Goal: Find specific page/section: Find specific page/section

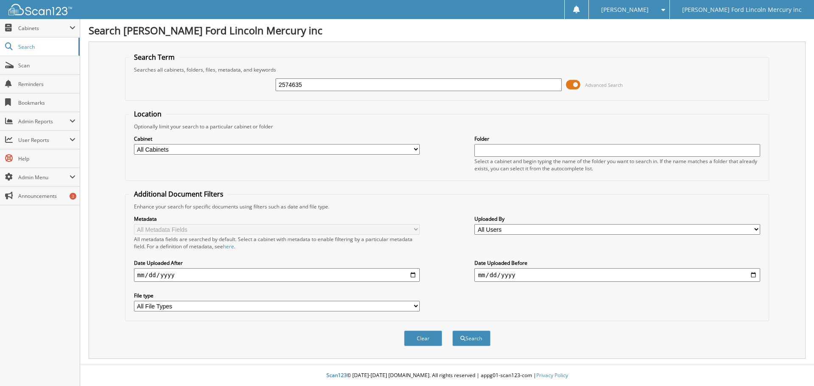
type input "2574635"
click at [453, 331] on button "Search" at bounding box center [472, 339] width 38 height 16
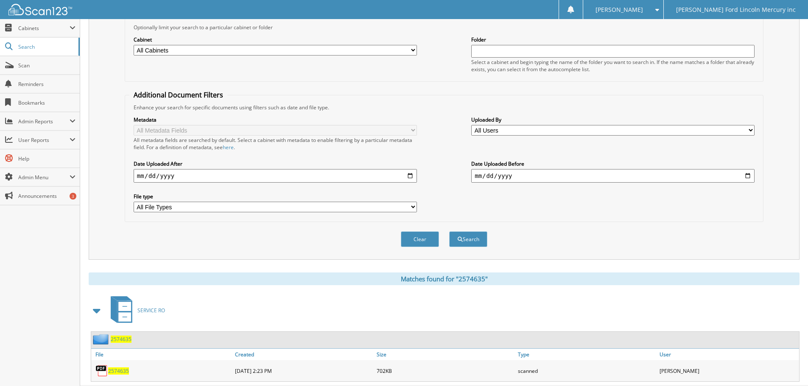
scroll to position [121, 0]
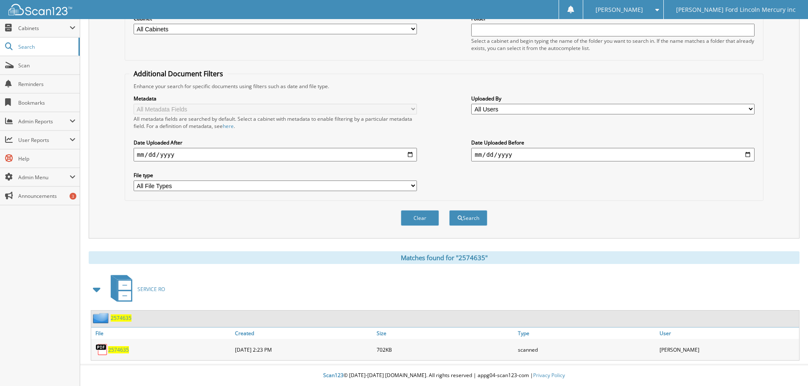
click at [118, 349] on span "2574635" at bounding box center [118, 350] width 21 height 7
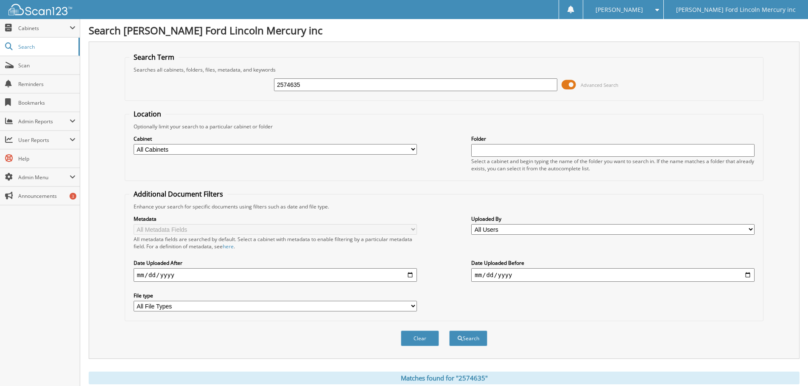
drag, startPoint x: 346, startPoint y: 87, endPoint x: 179, endPoint y: 66, distance: 168.5
click at [223, 75] on div "2574635 Advanced Search" at bounding box center [444, 84] width 630 height 23
type input "2574813"
click at [449, 331] on button "Search" at bounding box center [468, 339] width 38 height 16
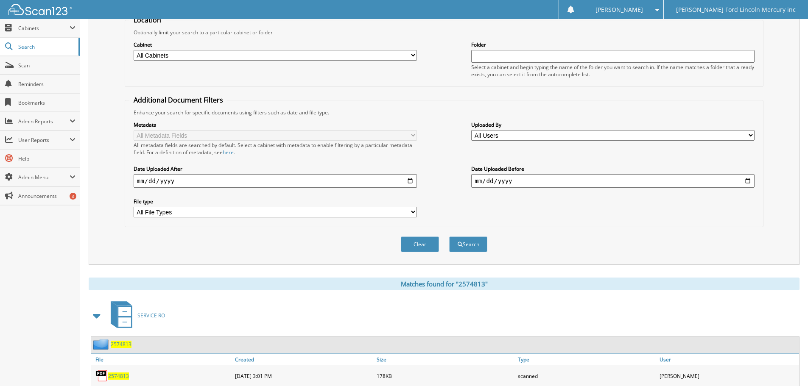
scroll to position [121, 0]
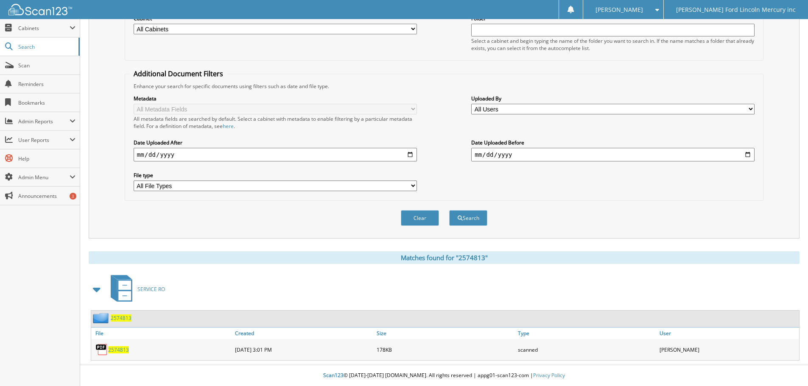
click at [123, 350] on span "2574813" at bounding box center [118, 350] width 21 height 7
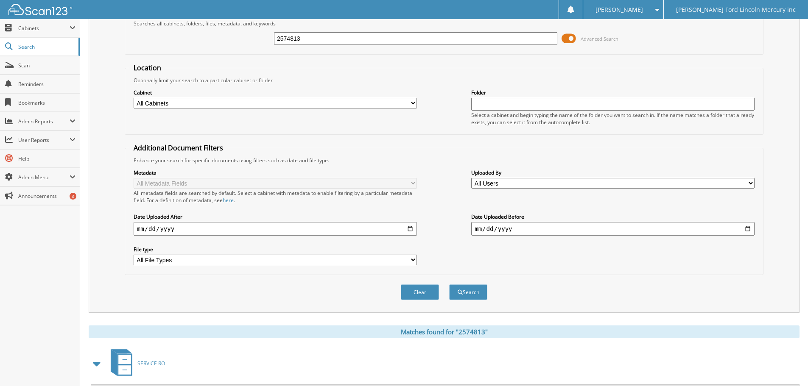
scroll to position [0, 0]
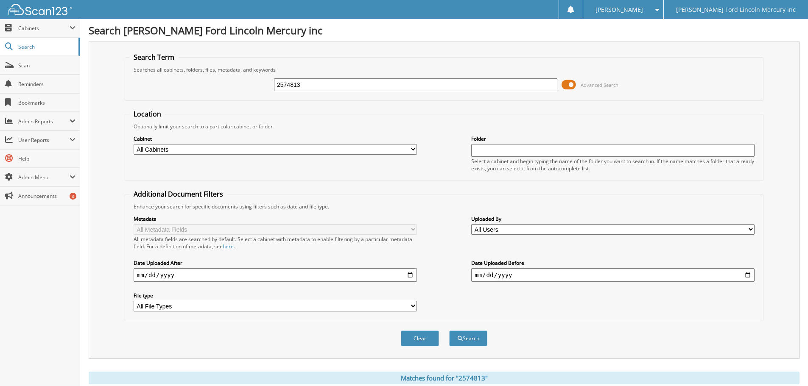
click at [248, 75] on div "2574813 Advanced Search" at bounding box center [444, 84] width 630 height 23
type input "2574783"
click at [449, 331] on button "Search" at bounding box center [468, 339] width 38 height 16
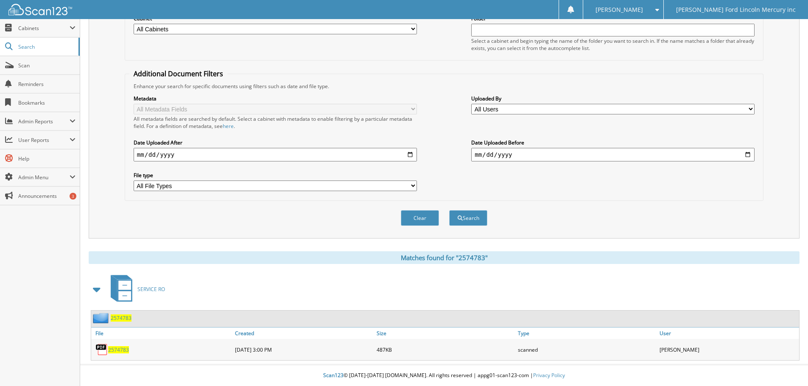
click at [118, 351] on span "2574783" at bounding box center [118, 350] width 21 height 7
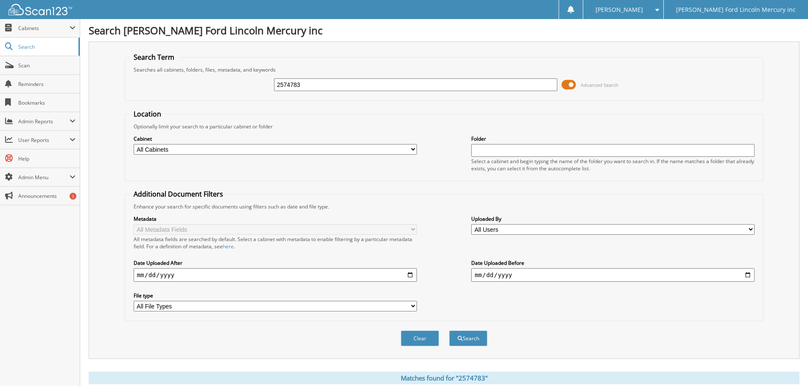
drag, startPoint x: 303, startPoint y: 87, endPoint x: 218, endPoint y: 76, distance: 85.1
click at [218, 76] on div "2574783 Advanced Search" at bounding box center [444, 84] width 630 height 23
type input "2574754"
click at [449, 331] on button "Search" at bounding box center [468, 339] width 38 height 16
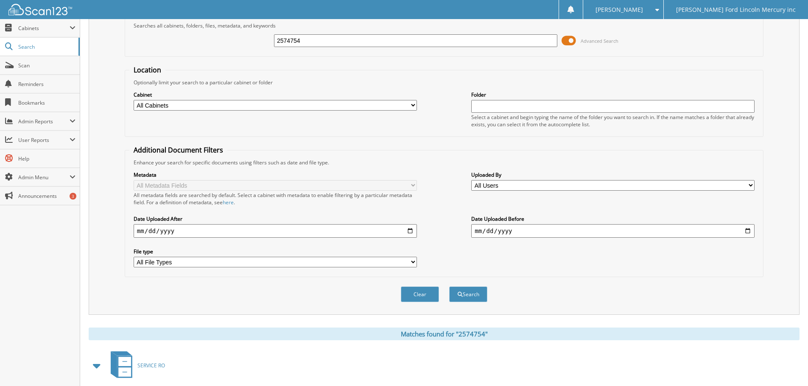
scroll to position [121, 0]
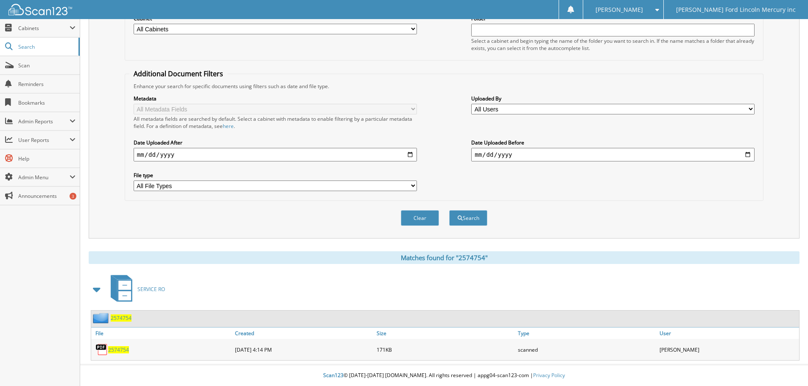
click at [124, 352] on span "2574754" at bounding box center [118, 350] width 21 height 7
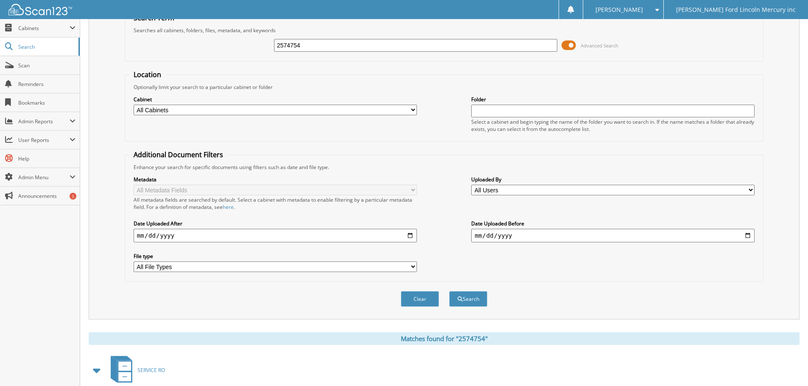
scroll to position [0, 0]
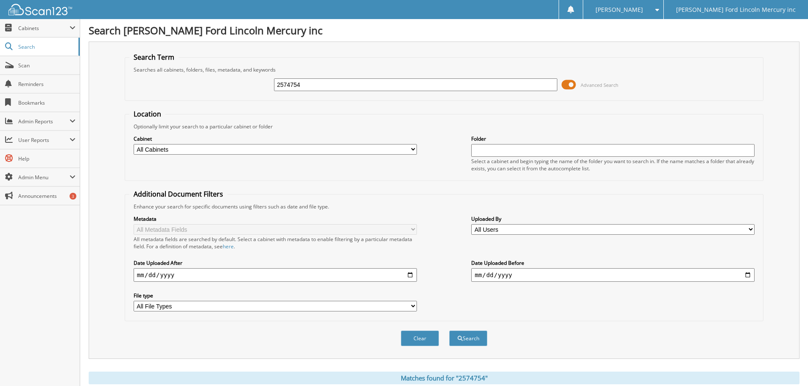
drag, startPoint x: 343, startPoint y: 89, endPoint x: 200, endPoint y: 76, distance: 143.9
click at [239, 80] on div "2574754 Advanced Search" at bounding box center [444, 84] width 630 height 23
type input "2574786"
click at [449, 331] on button "Search" at bounding box center [468, 339] width 38 height 16
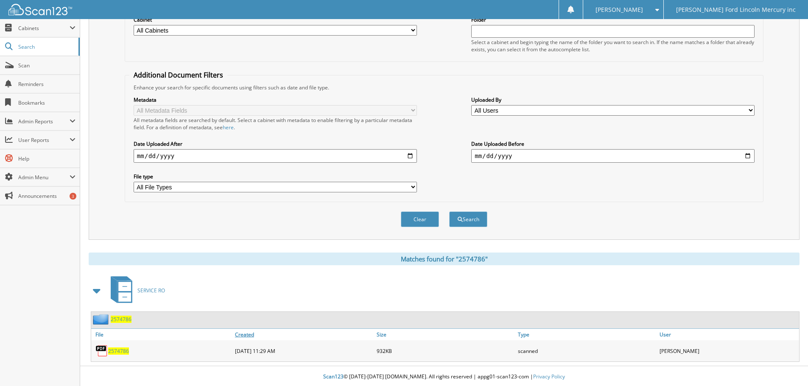
scroll to position [121, 0]
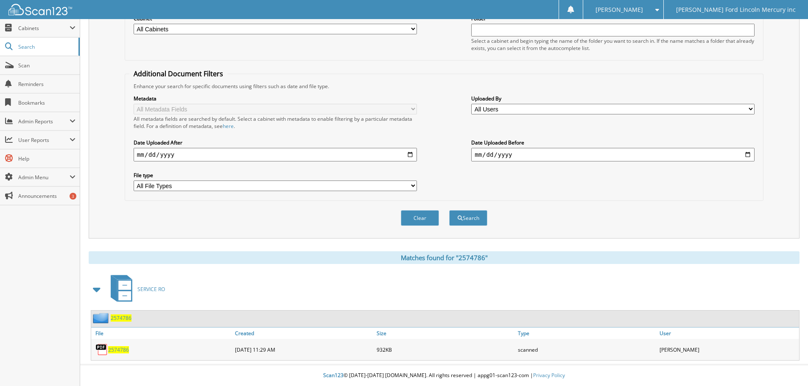
click at [120, 349] on span "2574786" at bounding box center [118, 350] width 21 height 7
click at [21, 60] on link "Scan" at bounding box center [40, 65] width 80 height 18
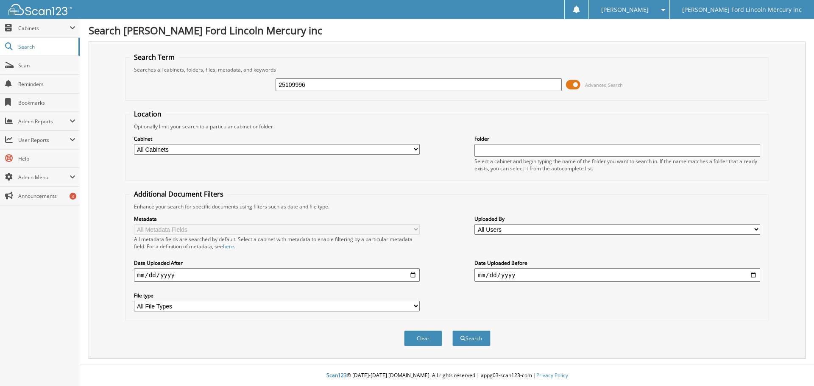
type input "25109996"
click at [453, 331] on button "Search" at bounding box center [472, 339] width 38 height 16
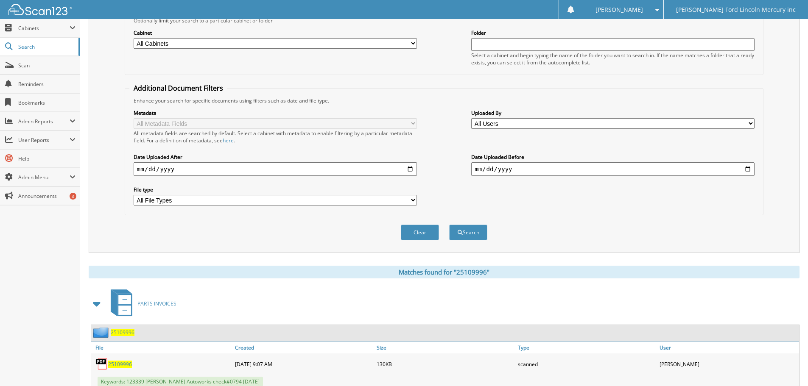
scroll to position [127, 0]
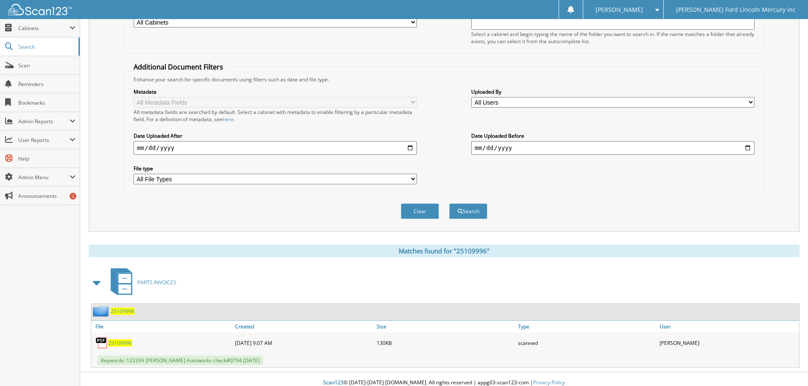
click at [130, 341] on span "25109996" at bounding box center [120, 343] width 24 height 7
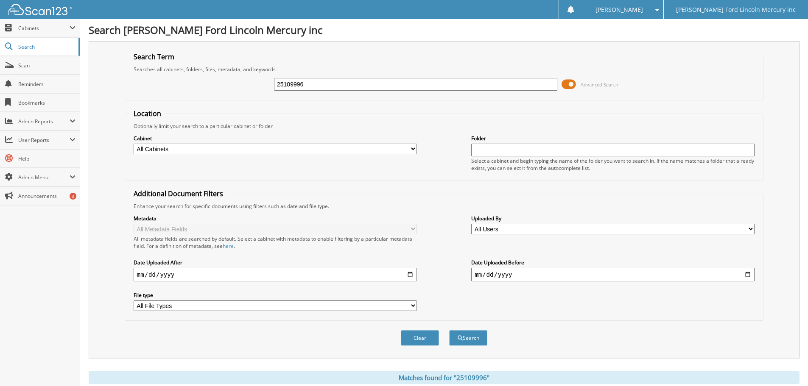
scroll to position [0, 0]
click at [325, 87] on input "251099983" at bounding box center [415, 84] width 283 height 13
type input "25109998"
click at [449, 331] on button "Search" at bounding box center [468, 339] width 38 height 16
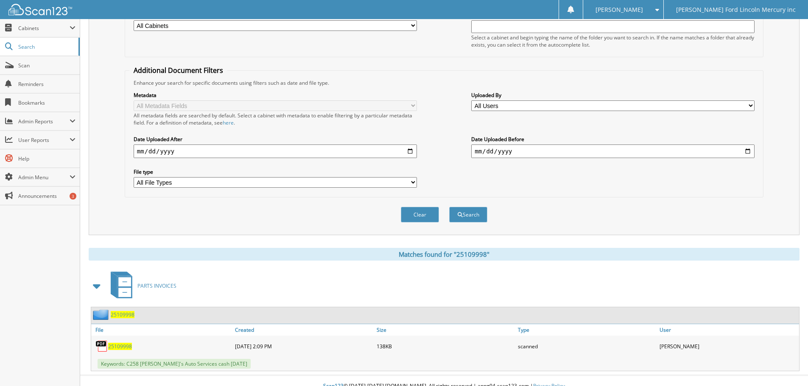
scroll to position [127, 0]
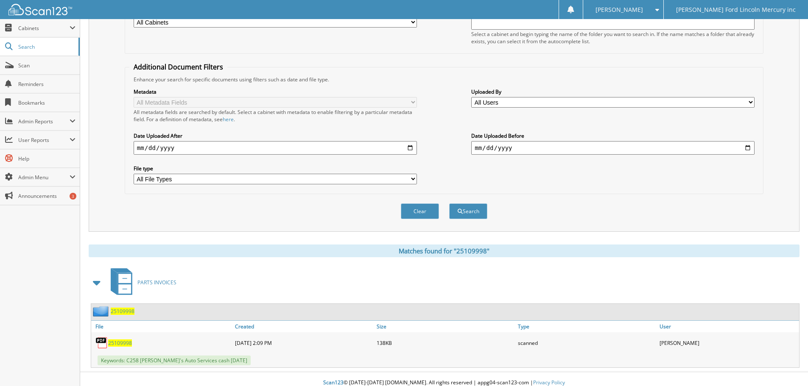
click at [121, 343] on span "25109998" at bounding box center [120, 343] width 24 height 7
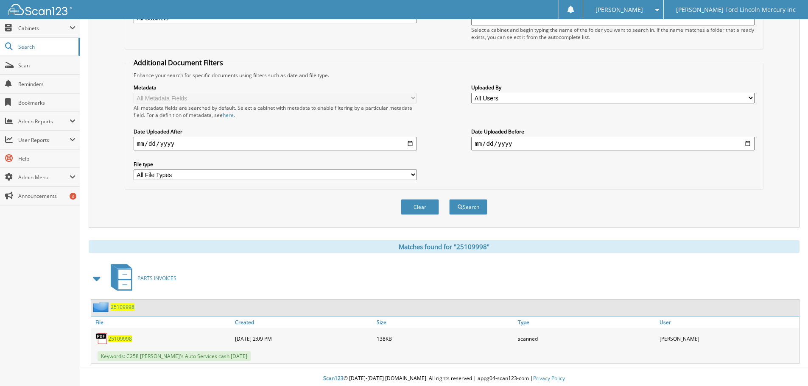
scroll to position [135, 0]
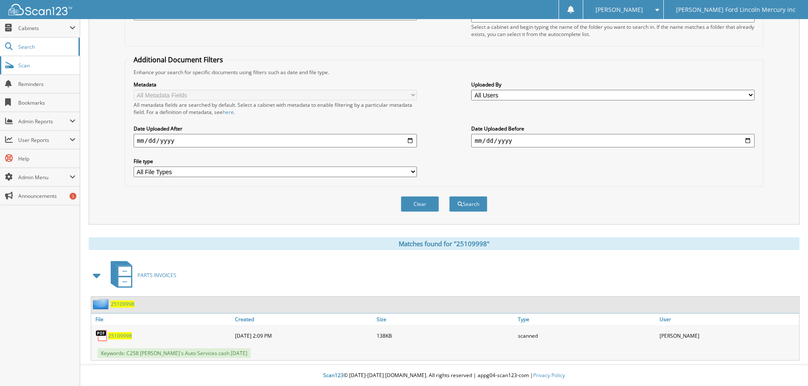
click at [15, 66] on link "Scan" at bounding box center [40, 65] width 80 height 18
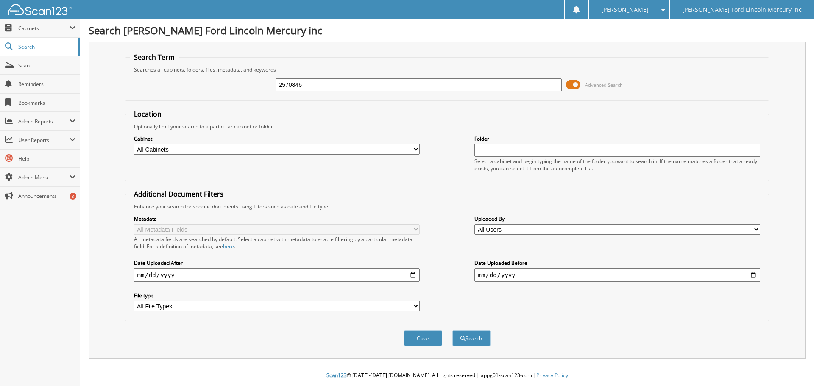
type input "2570846"
click at [453, 331] on button "Search" at bounding box center [472, 339] width 38 height 16
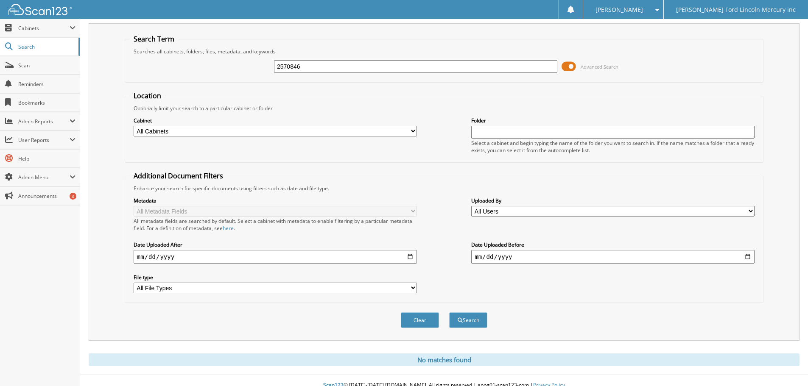
scroll to position [28, 0]
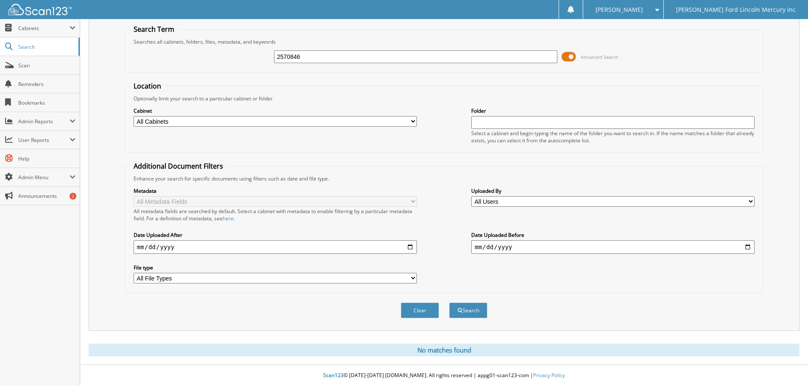
drag, startPoint x: 316, startPoint y: 51, endPoint x: 235, endPoint y: 42, distance: 81.9
click at [262, 45] on div "2570846 Advanced Search" at bounding box center [444, 56] width 630 height 23
type input "2570309"
click at [449, 303] on button "Search" at bounding box center [468, 311] width 38 height 16
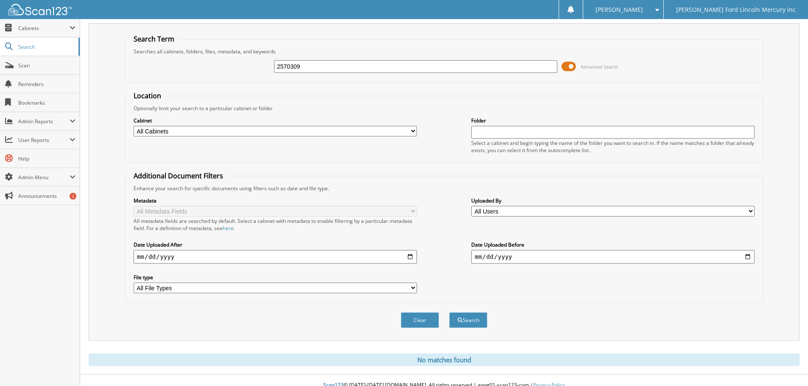
scroll to position [28, 0]
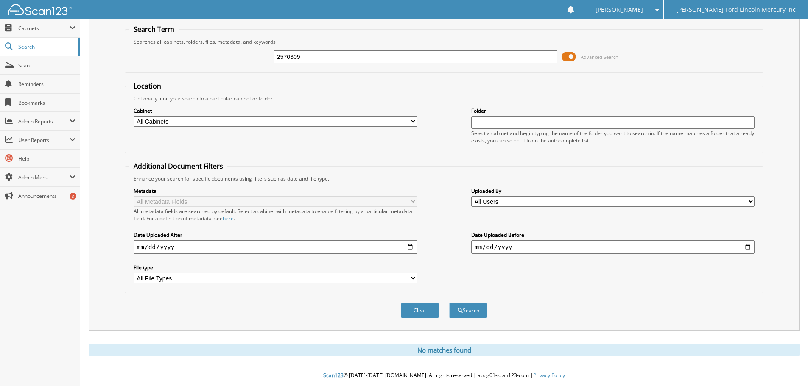
drag, startPoint x: 309, startPoint y: 58, endPoint x: 173, endPoint y: 43, distance: 137.4
click at [218, 48] on div "2570309 Advanced Search" at bounding box center [444, 56] width 630 height 23
type input "2573358"
click at [449, 303] on button "Search" at bounding box center [468, 311] width 38 height 16
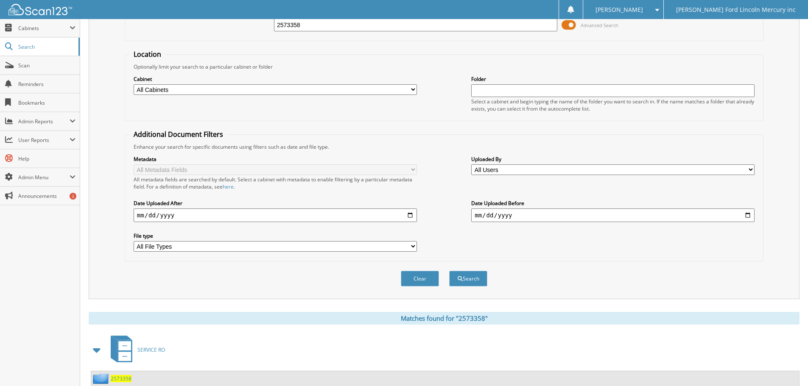
scroll to position [142, 0]
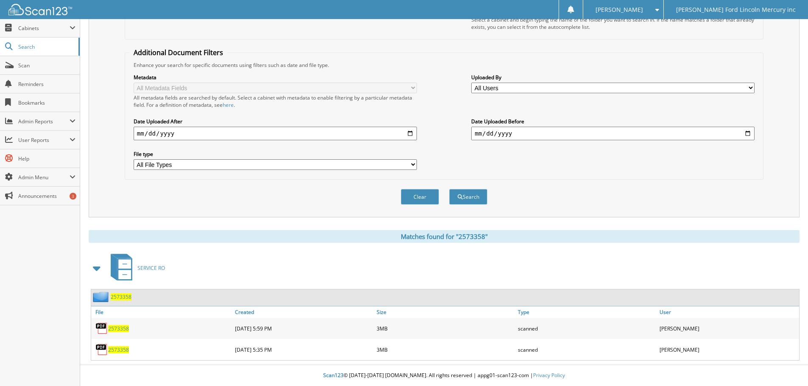
click at [123, 329] on span "2573358" at bounding box center [118, 328] width 21 height 7
click at [116, 352] on span "2573358" at bounding box center [118, 350] width 21 height 7
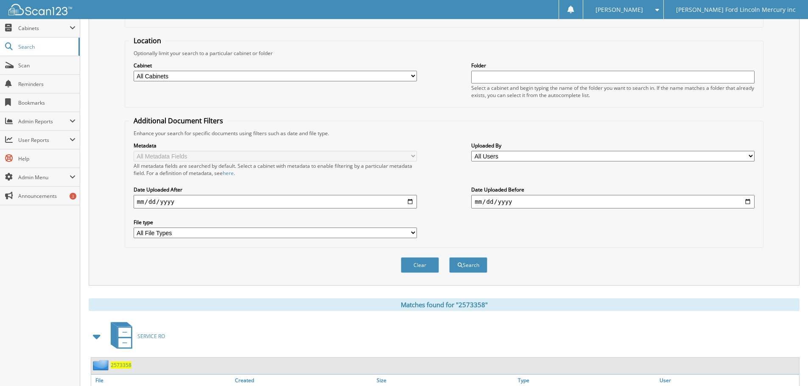
scroll to position [0, 0]
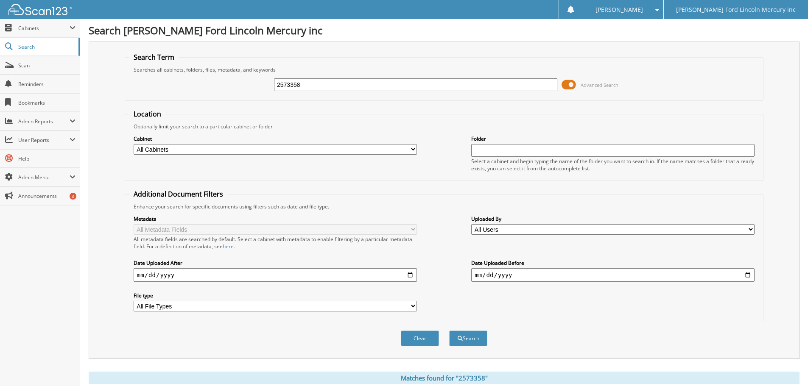
drag, startPoint x: 303, startPoint y: 86, endPoint x: 217, endPoint y: 76, distance: 86.6
click at [237, 78] on div "2573358 Advanced Search" at bounding box center [444, 84] width 630 height 23
type input "2574421"
click at [449, 331] on button "Search" at bounding box center [468, 339] width 38 height 16
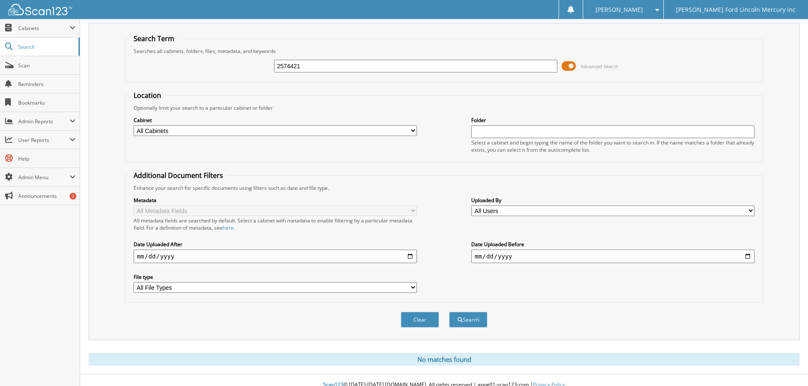
scroll to position [28, 0]
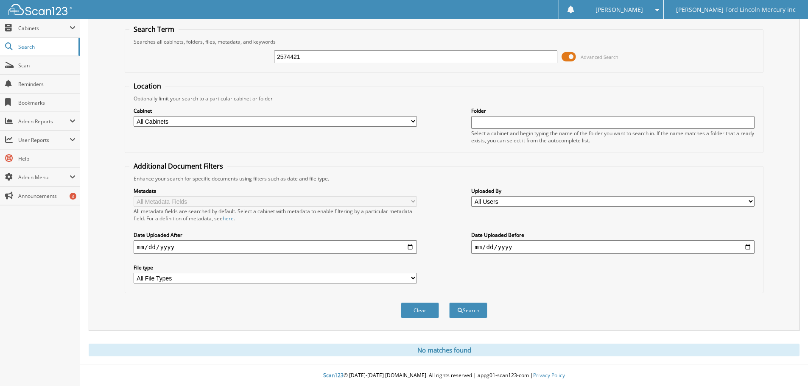
drag, startPoint x: 297, startPoint y: 54, endPoint x: 232, endPoint y: 54, distance: 64.9
click at [243, 54] on div "2574421 Advanced Search" at bounding box center [444, 56] width 630 height 23
type input "2574732"
click at [449, 303] on button "Search" at bounding box center [468, 311] width 38 height 16
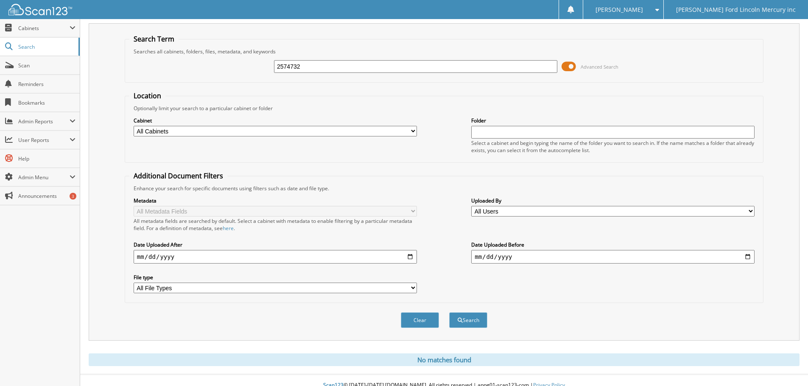
scroll to position [28, 0]
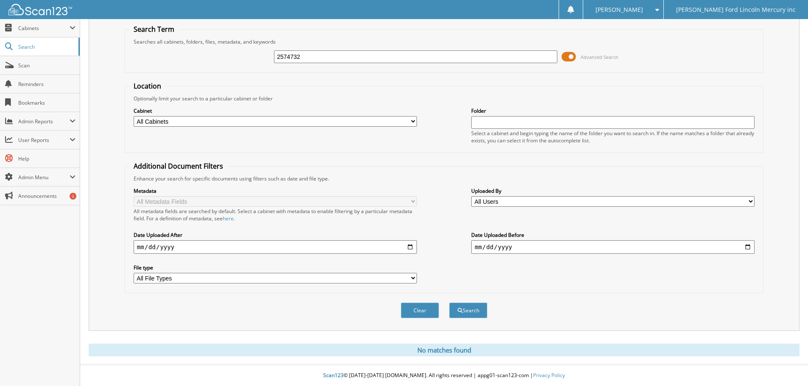
drag, startPoint x: 322, startPoint y: 59, endPoint x: 245, endPoint y: 53, distance: 77.4
click at [257, 53] on div "2574732 Advanced Search" at bounding box center [444, 56] width 630 height 23
type input "2570309"
click at [449, 303] on button "Search" at bounding box center [468, 311] width 38 height 16
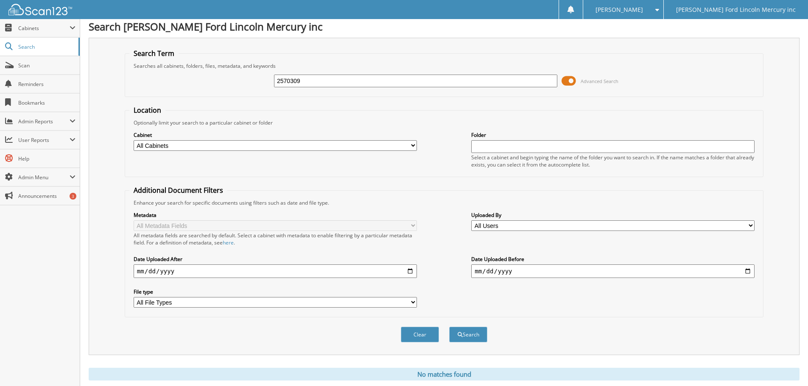
scroll to position [28, 0]
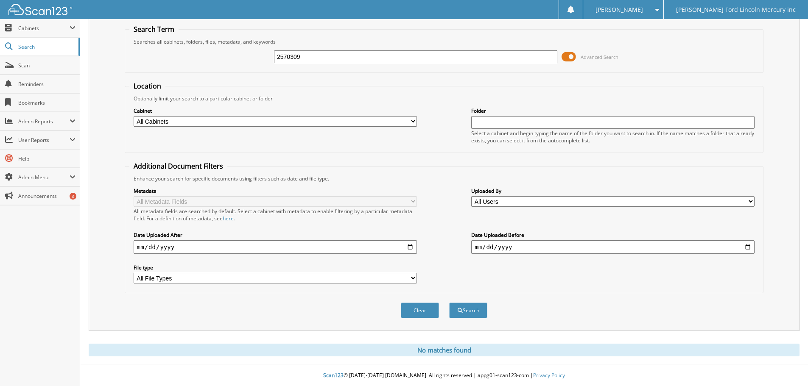
drag, startPoint x: 314, startPoint y: 55, endPoint x: 233, endPoint y: 55, distance: 81.0
click at [255, 55] on div "2570309 Advanced Search" at bounding box center [444, 56] width 630 height 23
type input "2570846"
click at [449, 303] on button "Search" at bounding box center [468, 311] width 38 height 16
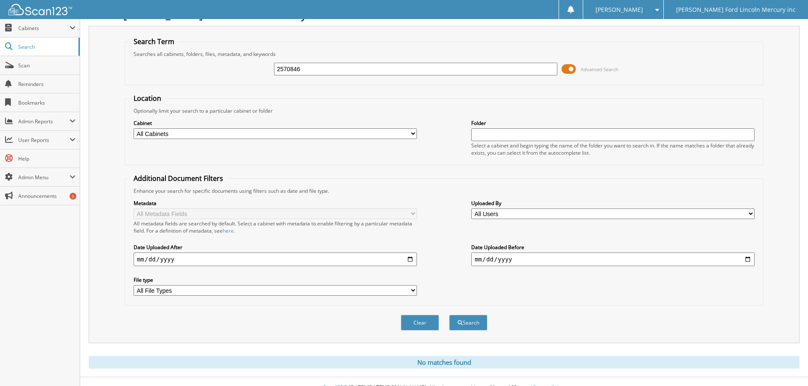
scroll to position [28, 0]
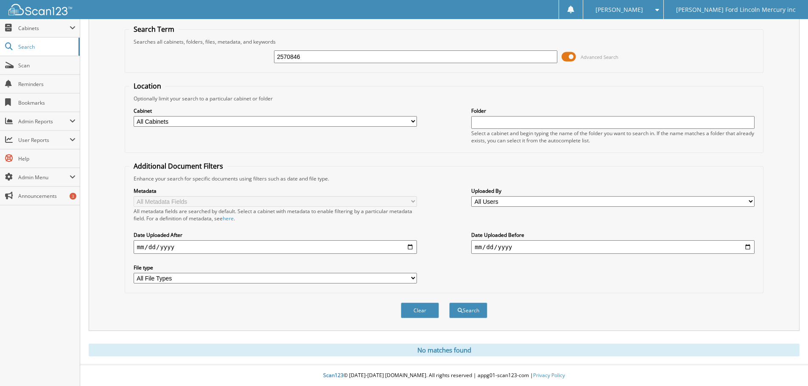
click at [263, 48] on div "2570846 Advanced Search" at bounding box center [444, 56] width 630 height 23
type input "2530015"
click at [449, 303] on button "Search" at bounding box center [468, 311] width 38 height 16
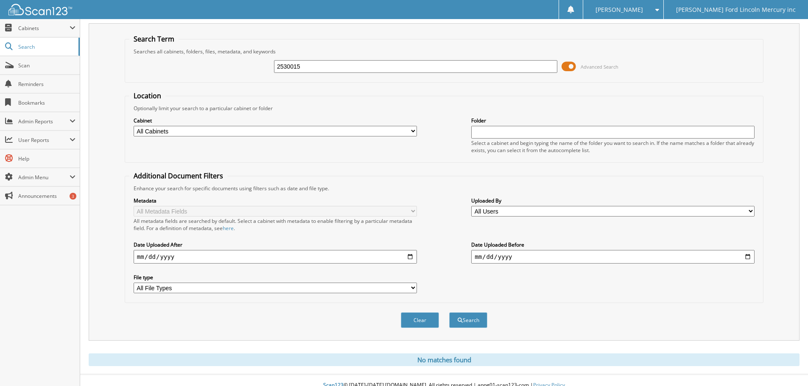
scroll to position [28, 0]
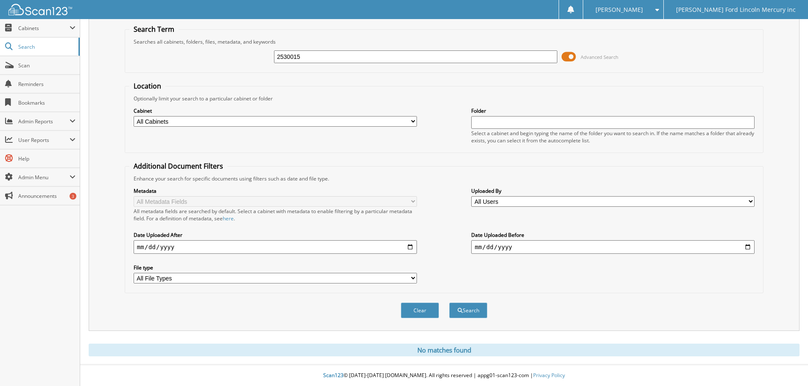
drag, startPoint x: 313, startPoint y: 53, endPoint x: 134, endPoint y: 40, distance: 179.0
click at [164, 40] on fieldset "Search Term Searches all cabinets, folders, files, metadata, and keywords 25300…" at bounding box center [444, 49] width 639 height 48
type input "2573016"
click at [449, 303] on button "Search" at bounding box center [468, 311] width 38 height 16
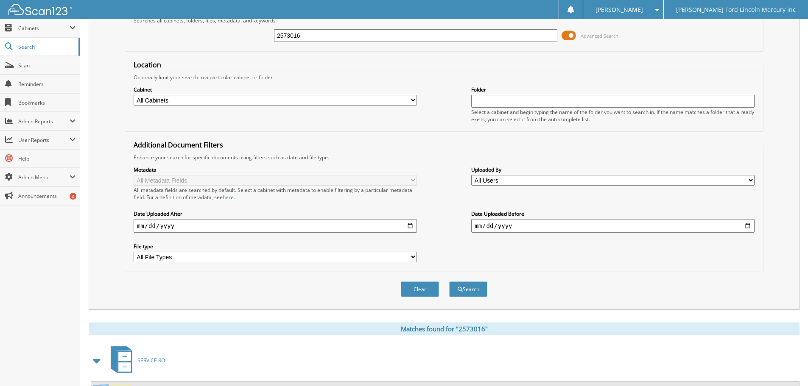
scroll to position [121, 0]
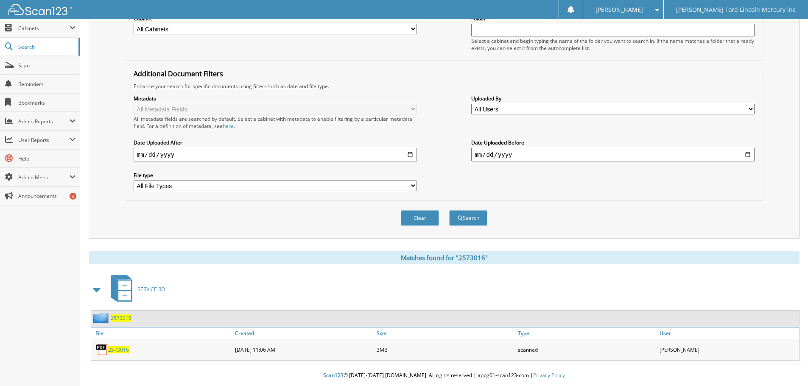
click at [119, 350] on span "2573016" at bounding box center [118, 350] width 21 height 7
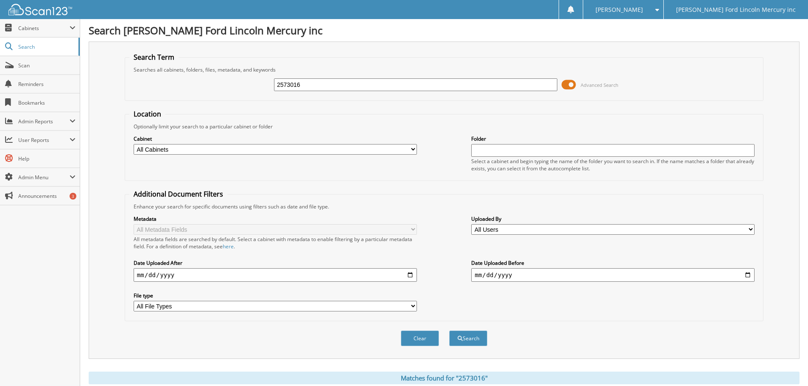
drag, startPoint x: 316, startPoint y: 86, endPoint x: 204, endPoint y: 70, distance: 112.7
click at [279, 79] on input "2573016" at bounding box center [415, 84] width 283 height 13
type input "2572392"
click at [449, 331] on button "Search" at bounding box center [468, 339] width 38 height 16
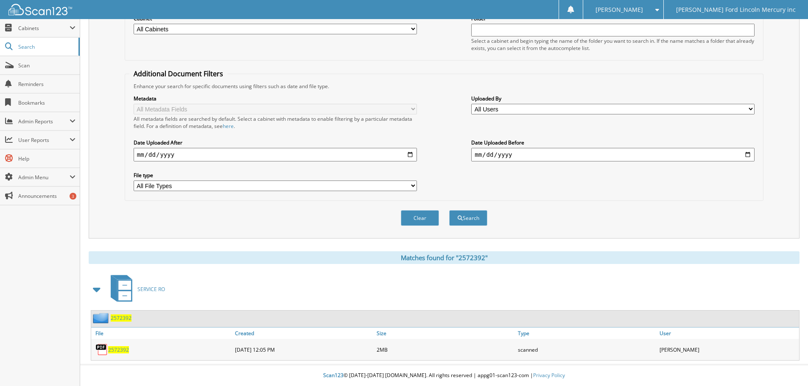
click at [118, 350] on span "2572392" at bounding box center [118, 350] width 21 height 7
